Goal: Navigation & Orientation: Find specific page/section

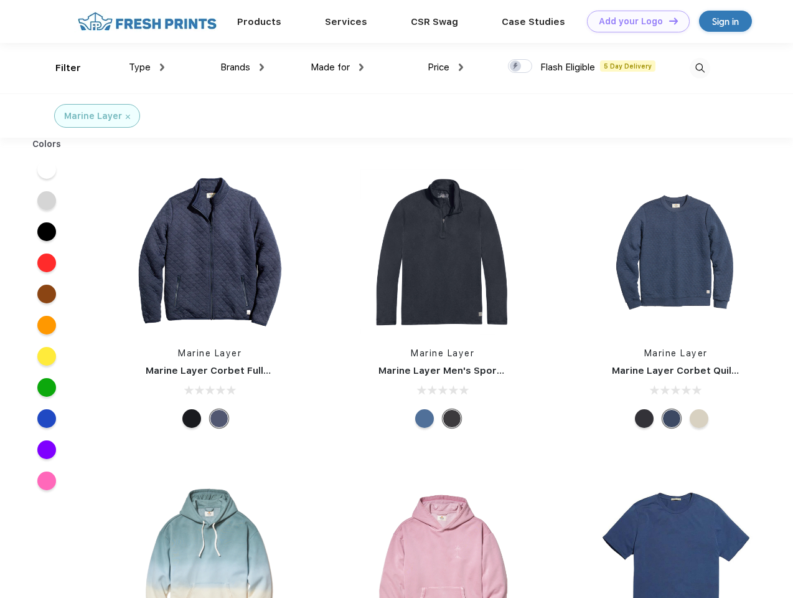
scroll to position [1, 0]
click at [634, 21] on link "Add your Logo Design Tool" at bounding box center [638, 22] width 103 height 22
click at [0, 0] on div "Design Tool" at bounding box center [0, 0] width 0 height 0
click at [668, 21] on link "Add your Logo Design Tool" at bounding box center [638, 22] width 103 height 22
click at [60, 68] on div "Filter" at bounding box center [68, 68] width 26 height 14
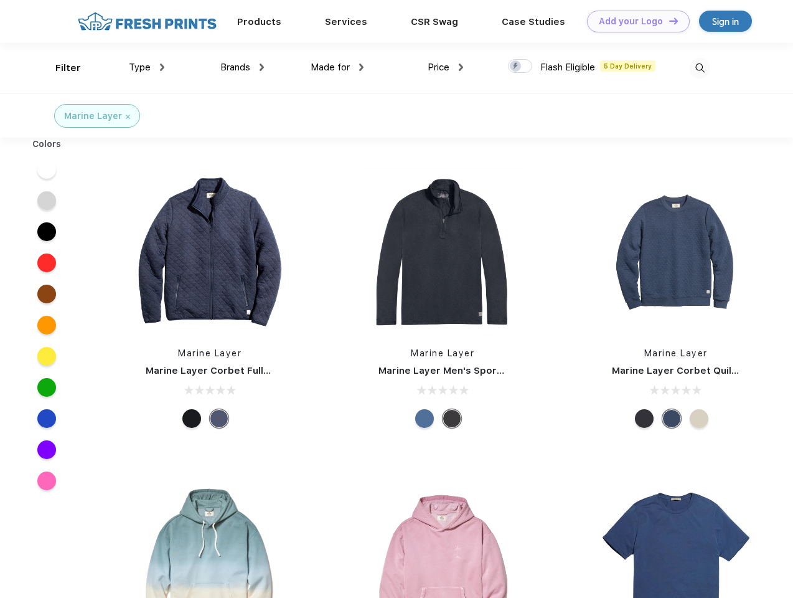
click at [147, 67] on span "Type" at bounding box center [140, 67] width 22 height 11
click at [242, 67] on span "Brands" at bounding box center [235, 67] width 30 height 11
click at [337, 67] on span "Made for" at bounding box center [330, 67] width 39 height 11
click at [446, 67] on span "Price" at bounding box center [439, 67] width 22 height 11
click at [520, 67] on div at bounding box center [520, 66] width 24 height 14
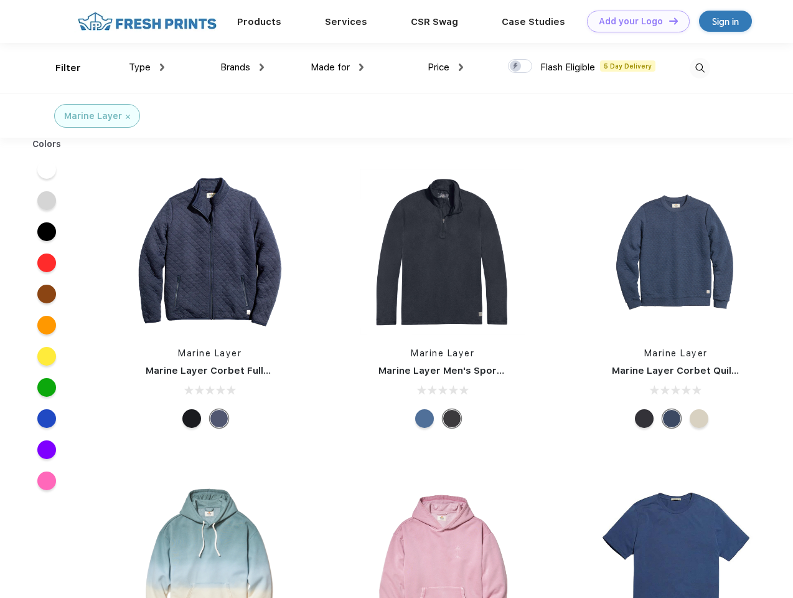
click at [516, 67] on input "checkbox" at bounding box center [512, 63] width 8 height 8
click at [700, 68] on img at bounding box center [700, 68] width 21 height 21
